Goal: Task Accomplishment & Management: Manage account settings

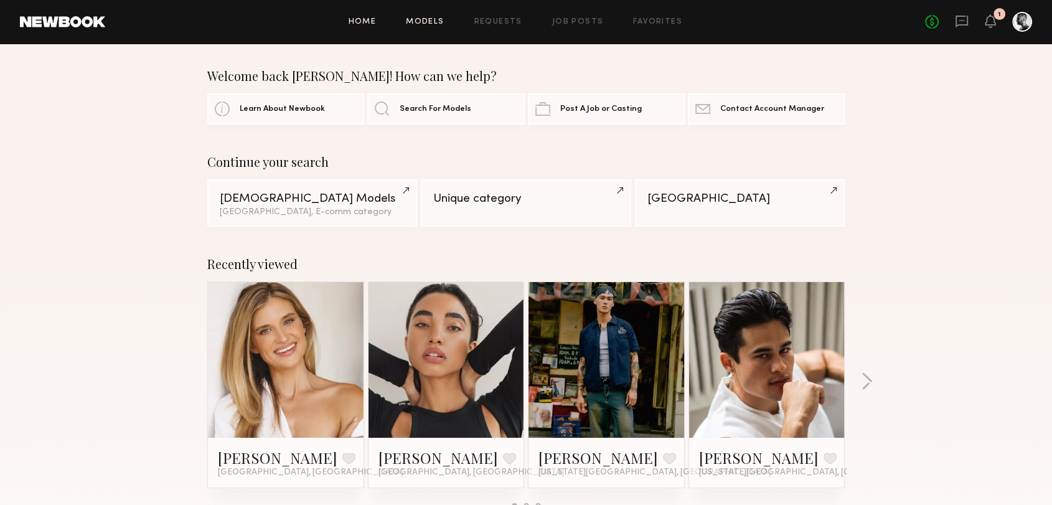
click at [424, 21] on link "Models" at bounding box center [425, 22] width 38 height 8
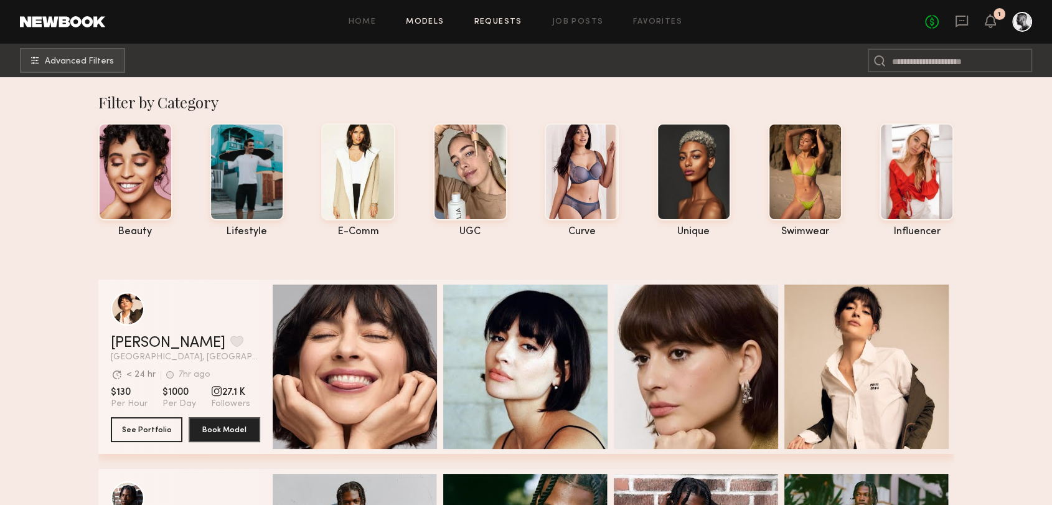
click at [510, 18] on link "Requests" at bounding box center [498, 22] width 48 height 8
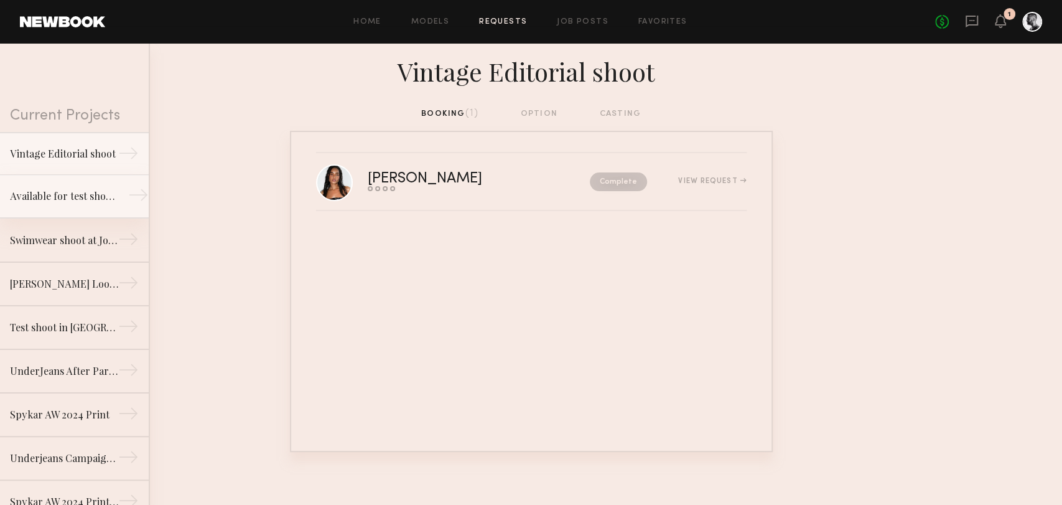
click at [68, 193] on div "Available for test shoots in [GEOGRAPHIC_DATA]." at bounding box center [64, 196] width 108 height 15
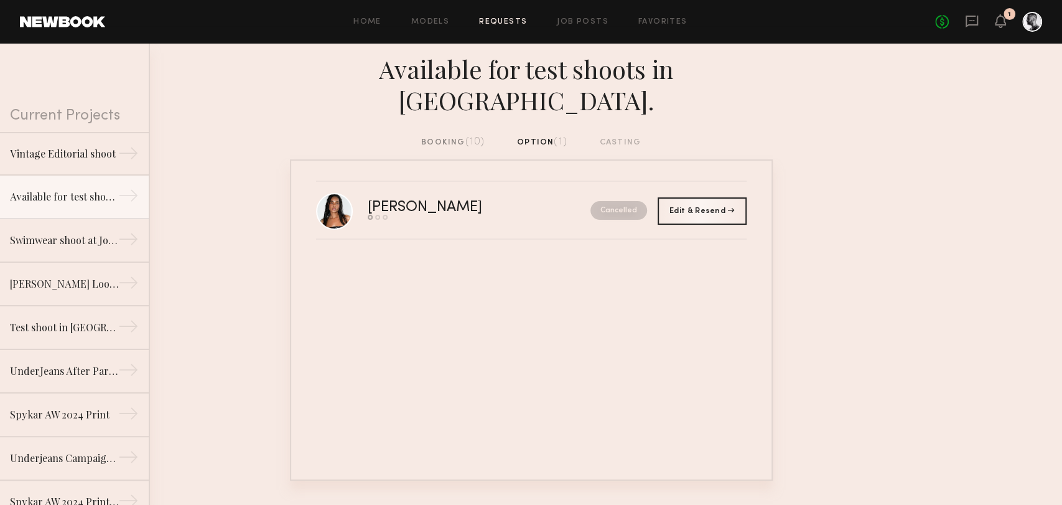
click at [533, 136] on div "booking (10) option (1) casting" at bounding box center [531, 143] width 220 height 14
click at [447, 136] on div "booking (10)" at bounding box center [452, 143] width 63 height 14
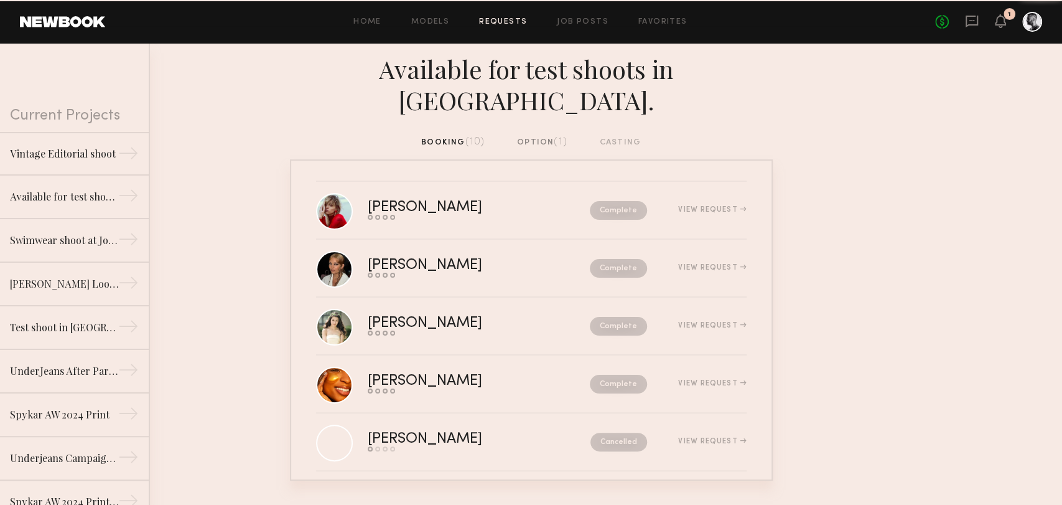
click at [612, 136] on div "booking (10) option (1) casting" at bounding box center [531, 143] width 220 height 14
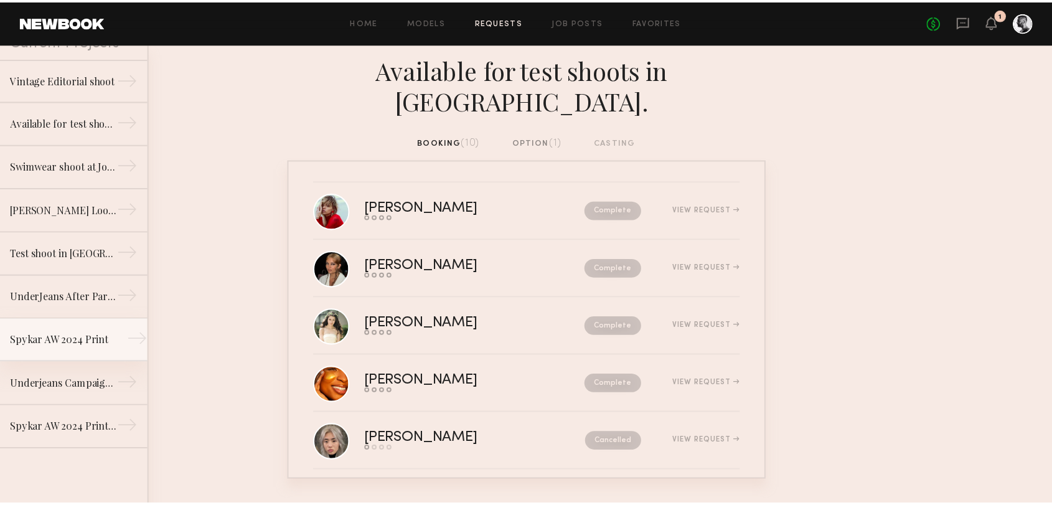
scroll to position [75, 0]
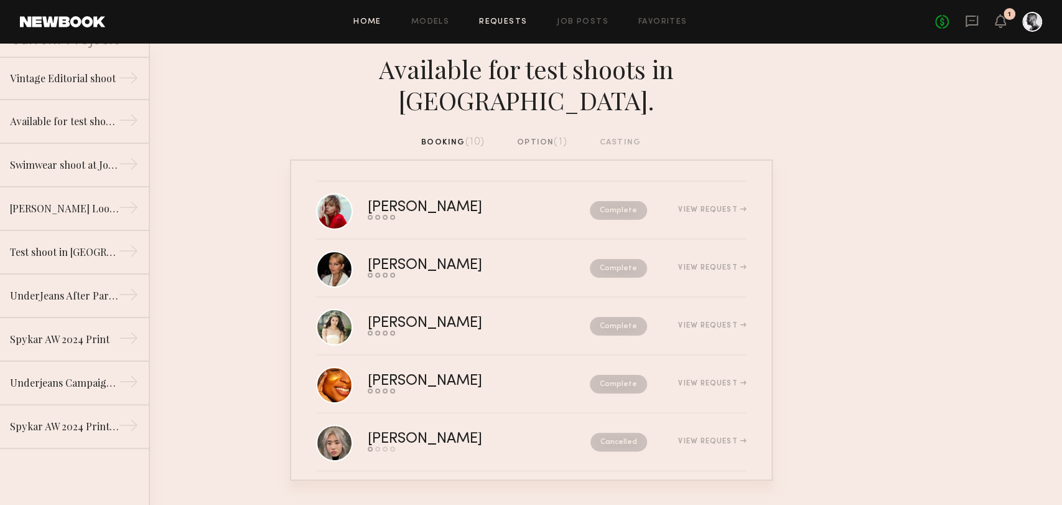
click at [378, 22] on link "Home" at bounding box center [367, 22] width 28 height 8
